Goal: Information Seeking & Learning: Learn about a topic

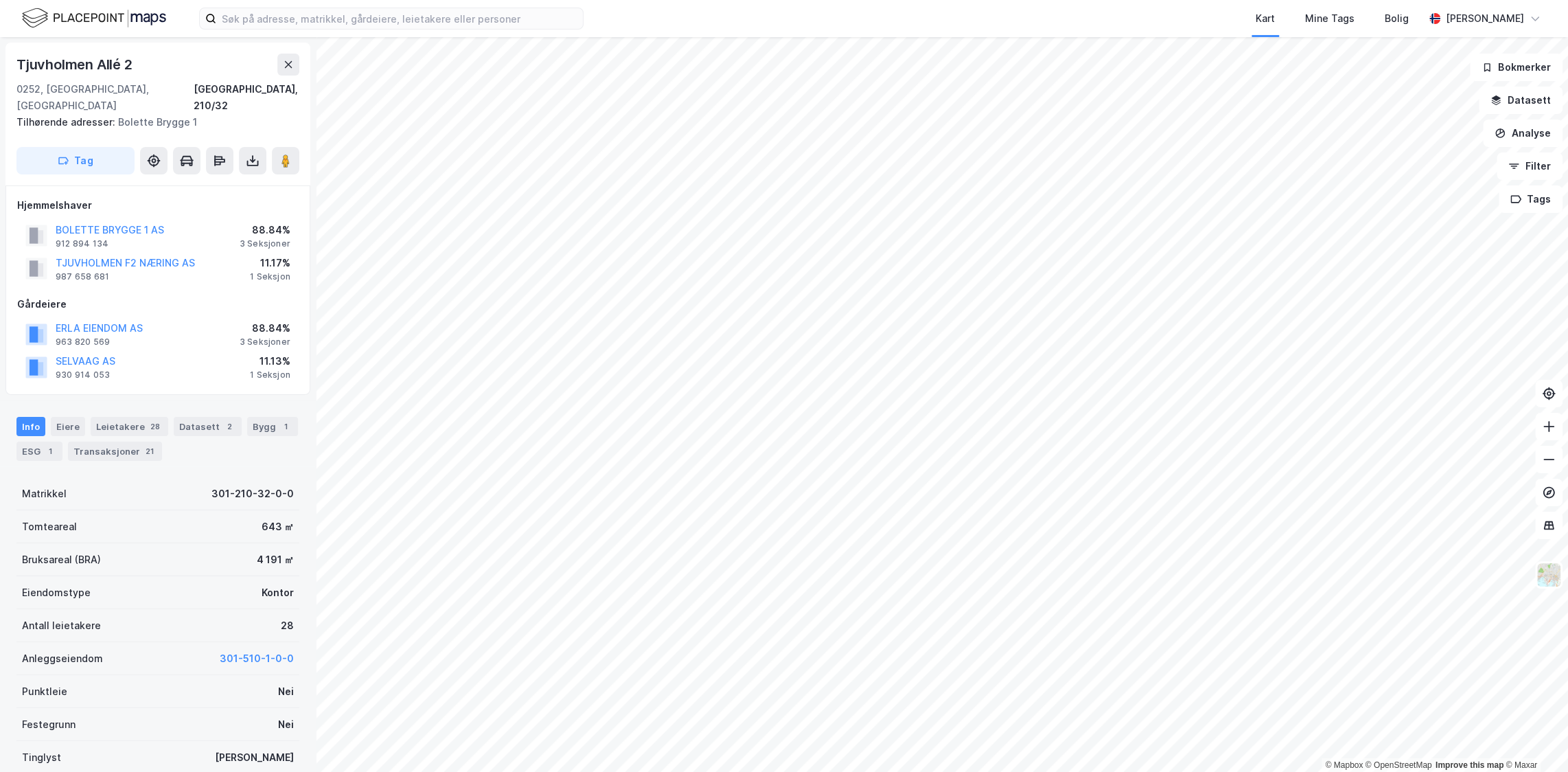
click at [261, 384] on div "© Mapbox © OpenStreetMap Improve this map © [PERSON_NAME][STREET_ADDRESS], 210/…" at bounding box center [784, 404] width 1568 height 735
click at [0, 0] on button "ERLA EIENDOM AS" at bounding box center [0, 0] width 0 height 0
